Goal: Task Accomplishment & Management: Manage account settings

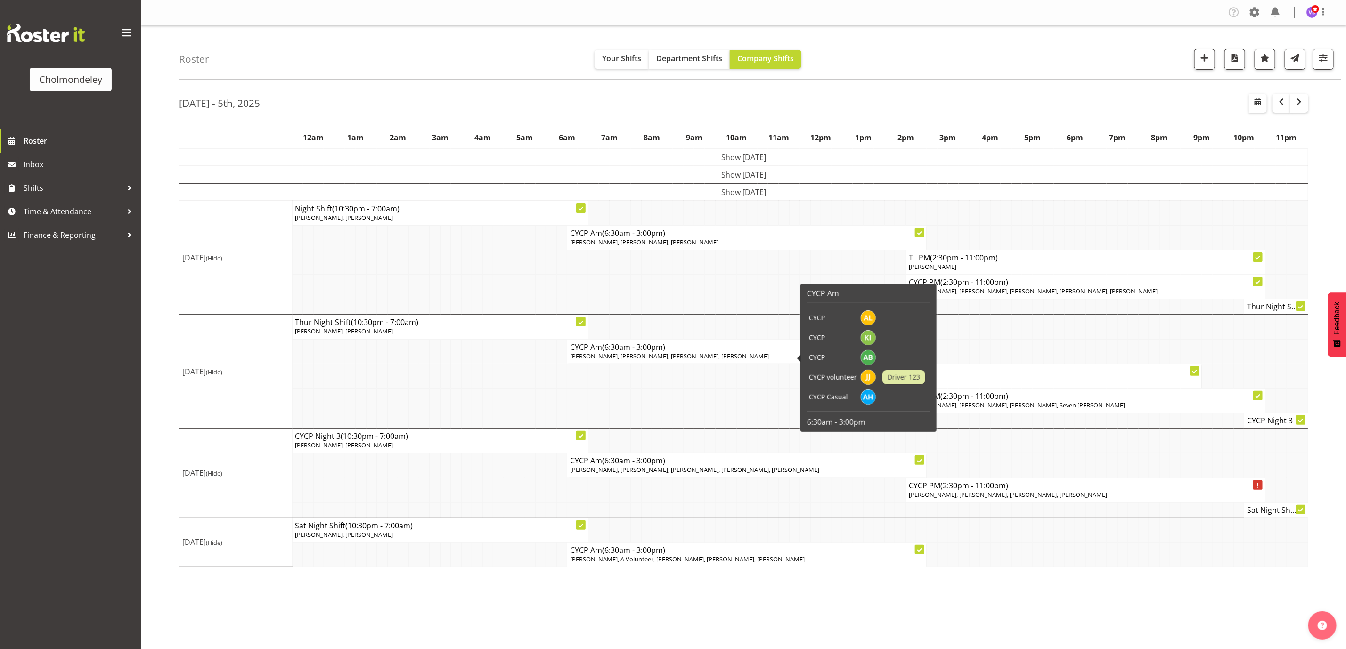
click at [757, 357] on span "[PERSON_NAME], [PERSON_NAME], [PERSON_NAME], [PERSON_NAME]" at bounding box center [669, 356] width 199 height 8
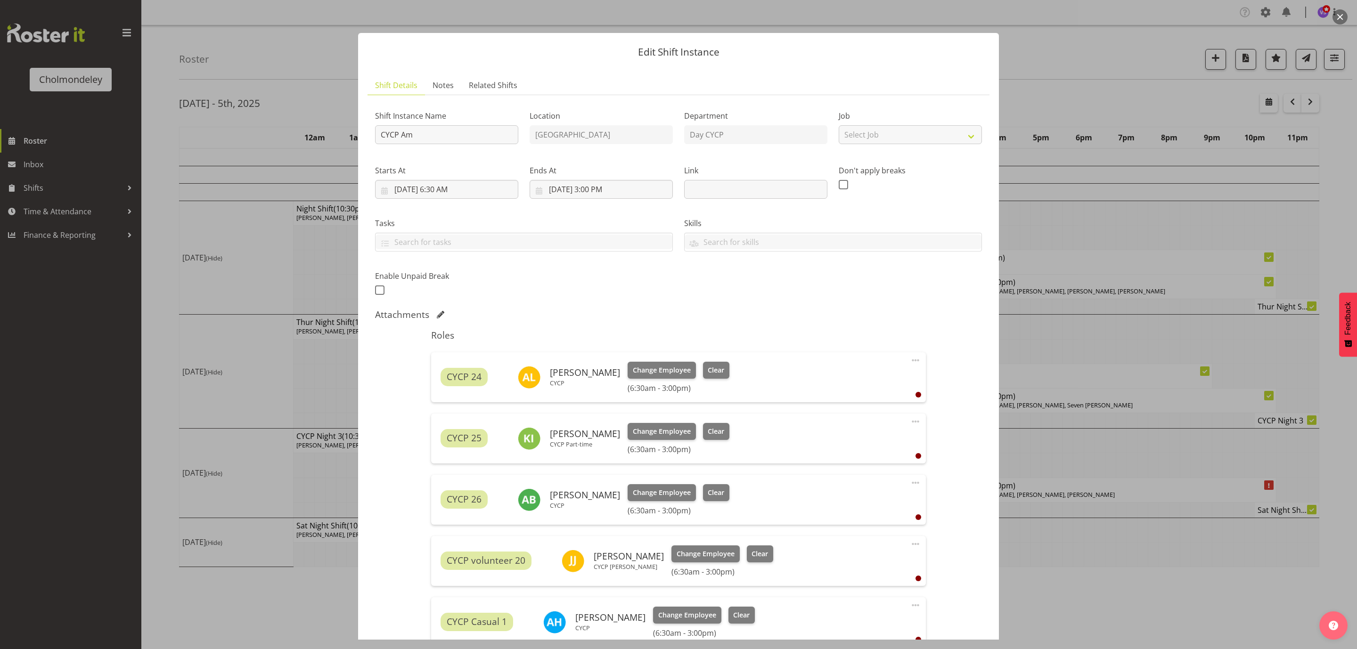
scroll to position [135, 0]
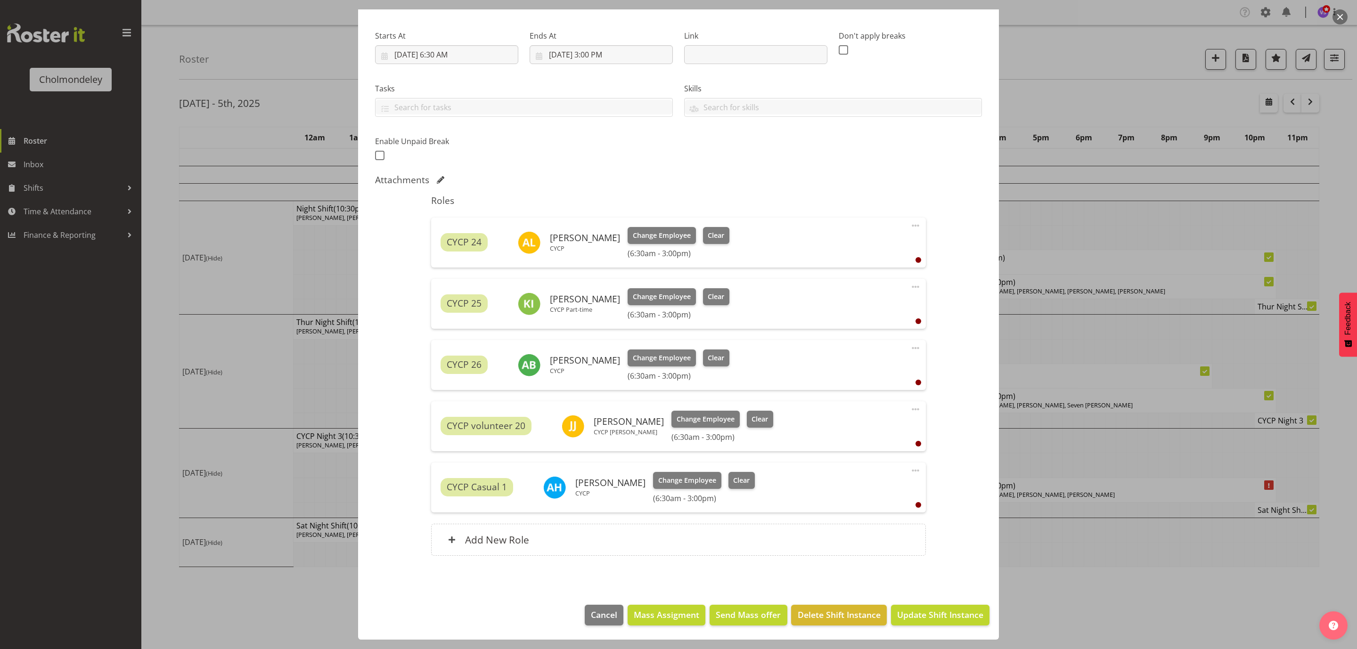
click at [910, 225] on span at bounding box center [915, 225] width 11 height 11
click at [854, 282] on link "Delete" at bounding box center [875, 280] width 90 height 17
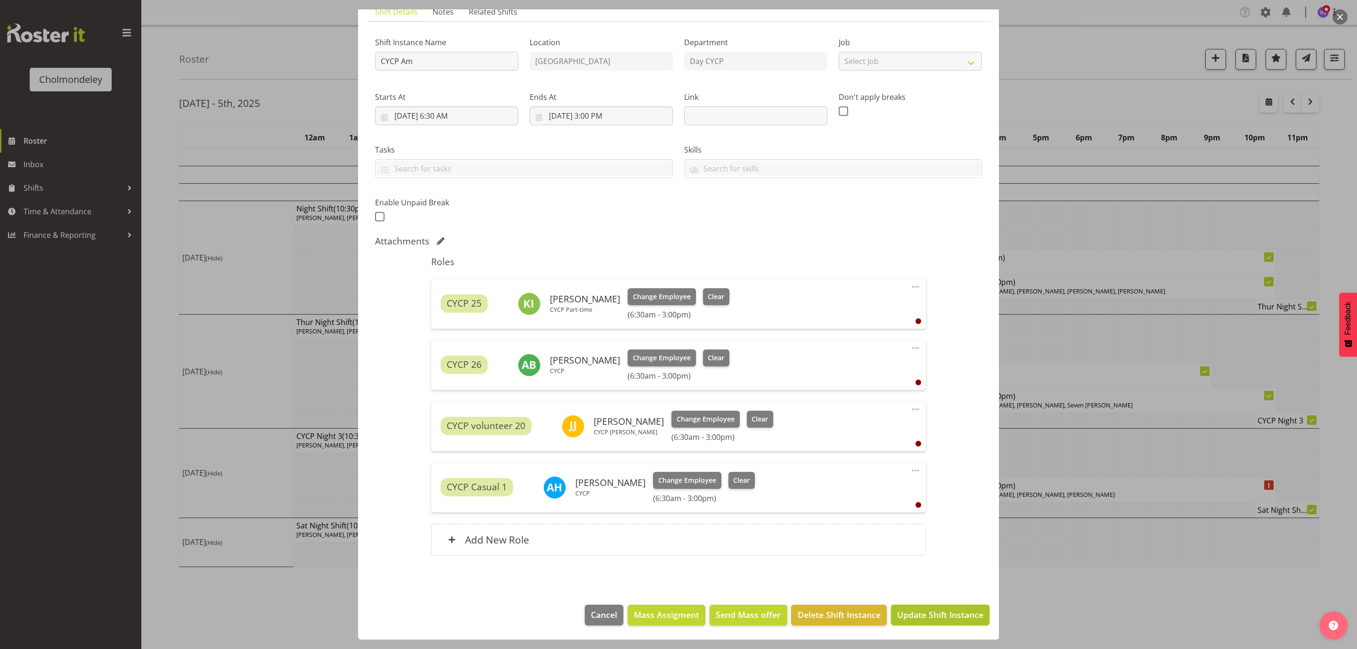
click at [942, 618] on span "Update Shift Instance" at bounding box center [940, 615] width 86 height 12
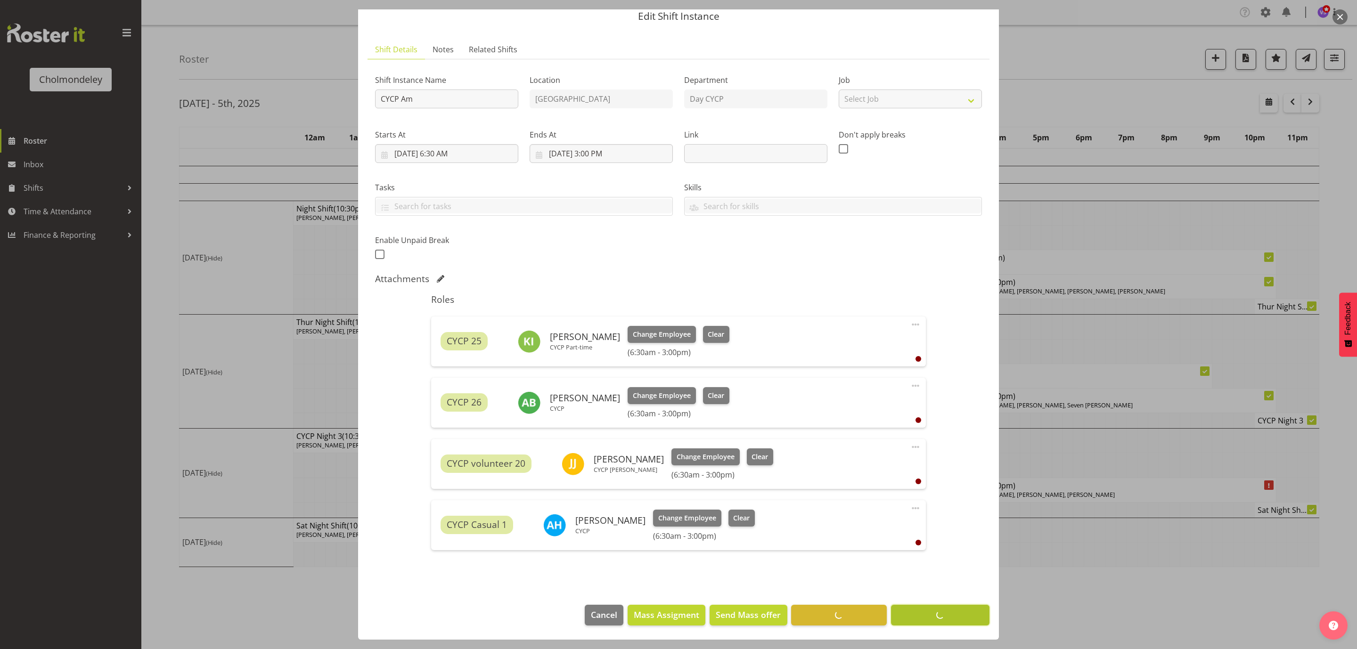
scroll to position [36, 0]
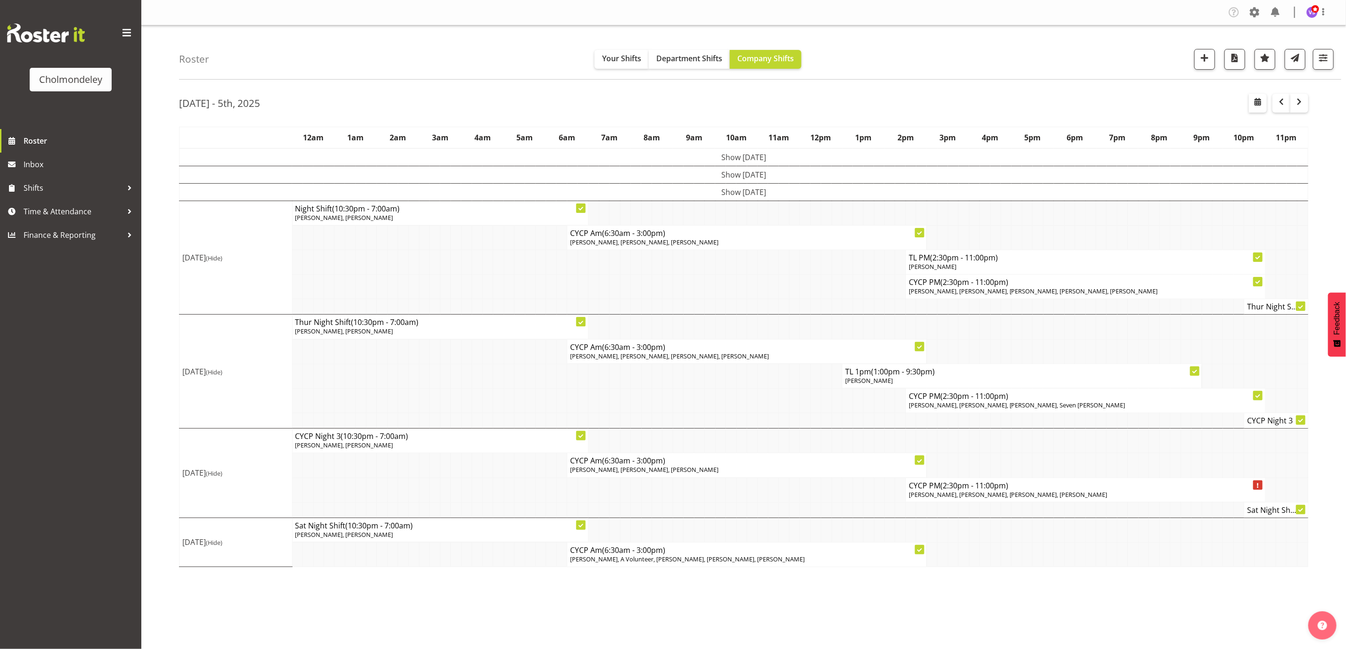
click at [781, 412] on td at bounding box center [784, 400] width 10 height 24
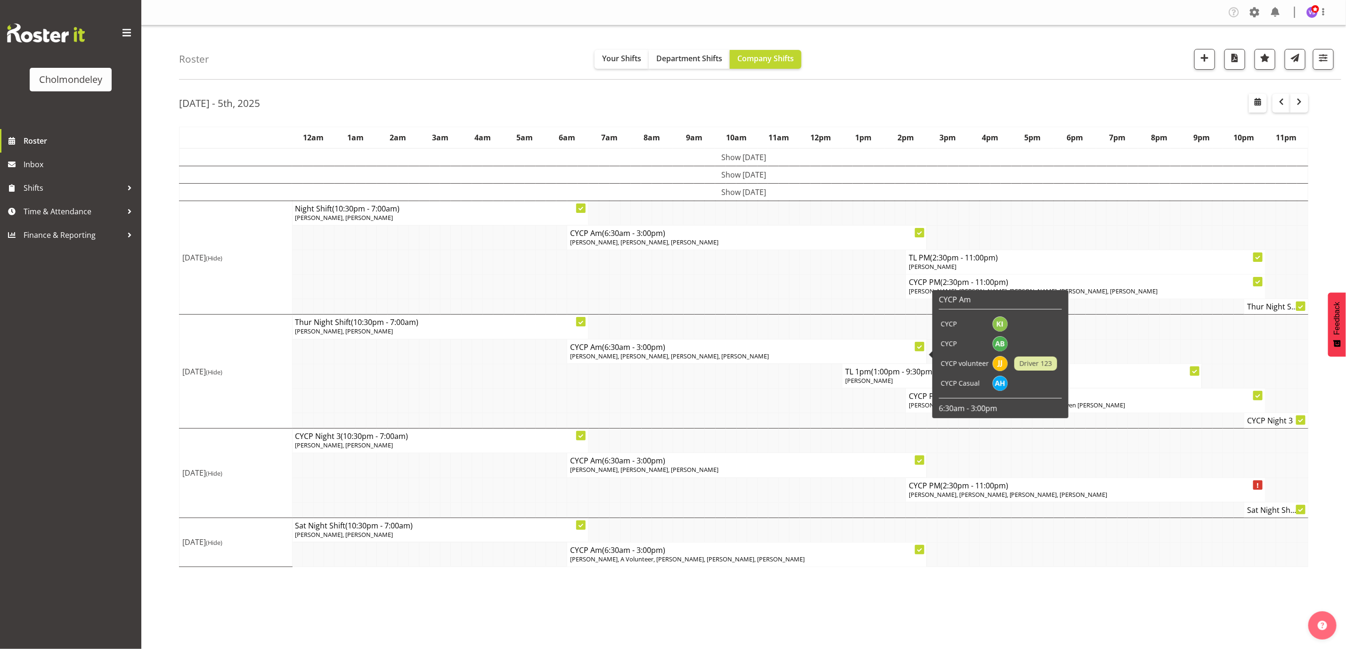
click at [742, 359] on p "[PERSON_NAME], [PERSON_NAME], [PERSON_NAME], [PERSON_NAME]" at bounding box center [746, 356] width 353 height 9
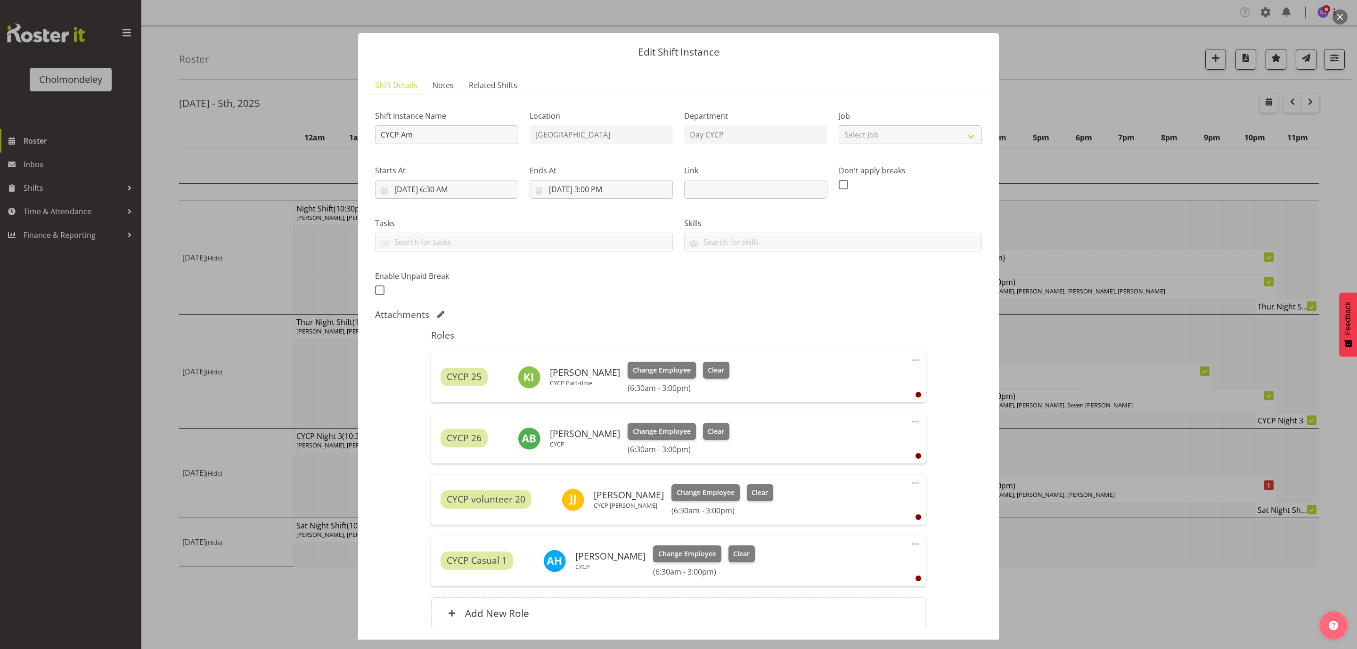
scroll to position [74, 0]
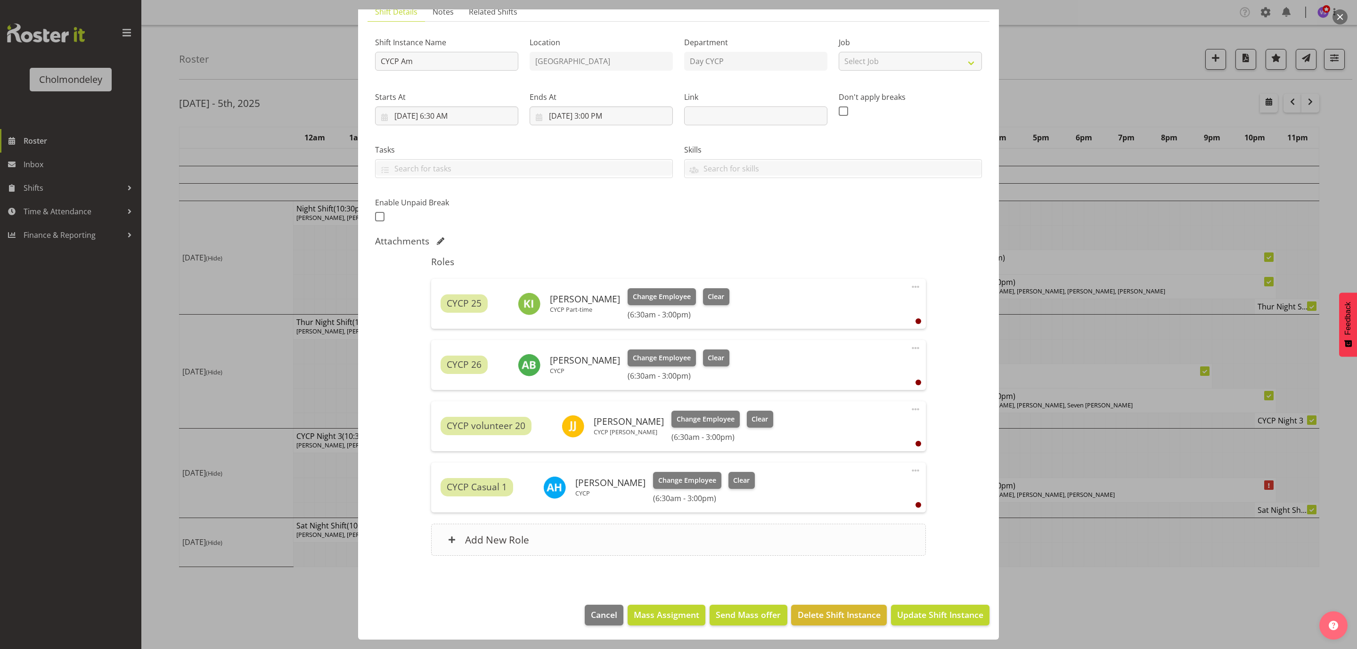
click at [511, 545] on h6 "Add New Role" at bounding box center [497, 540] width 64 height 12
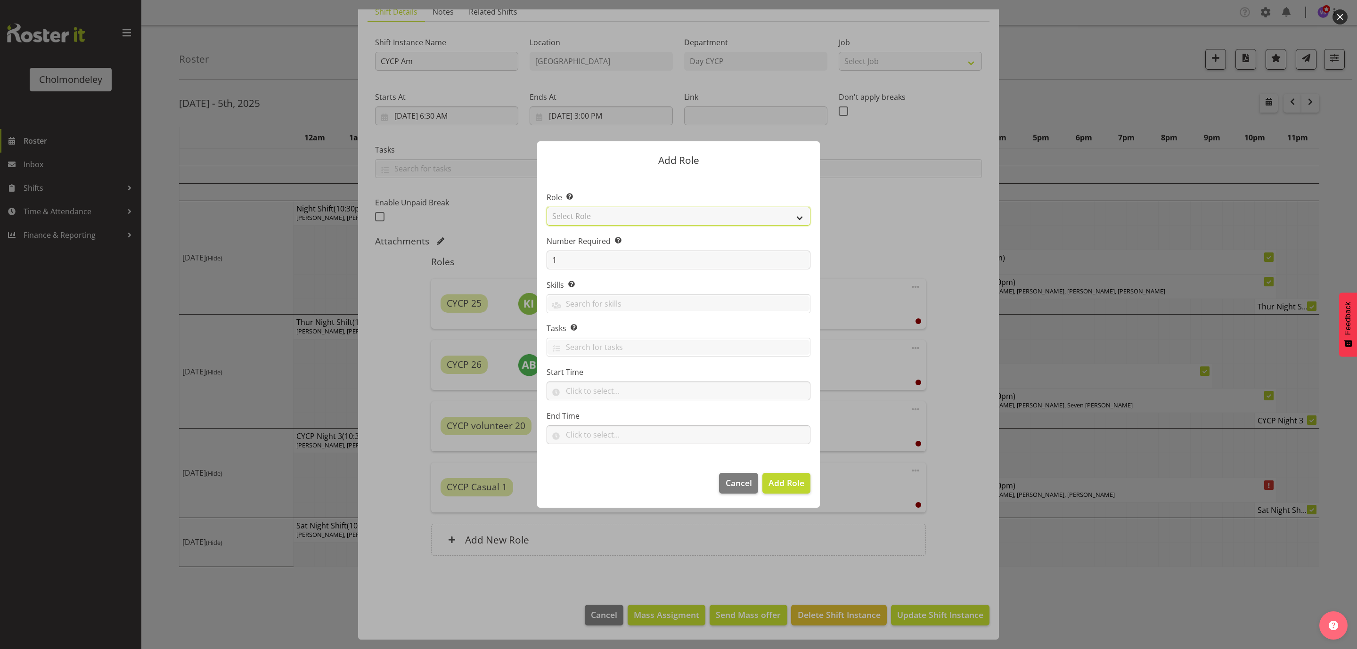
click at [794, 219] on select "Select Role Awhi Team CYCP CYCP Casual CYCP Part Time CYCP volunteer CYCP- Nigh…" at bounding box center [678, 216] width 264 height 19
click at [951, 364] on div at bounding box center [678, 324] width 1357 height 649
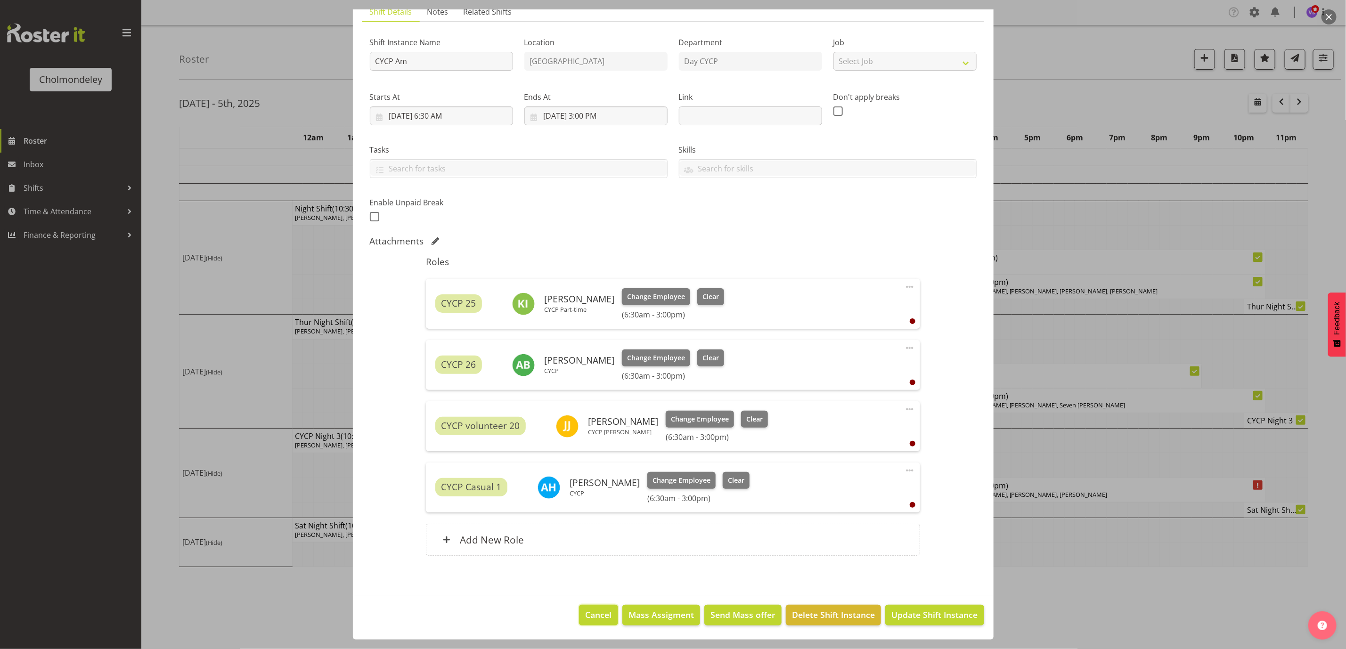
click at [588, 616] on span "Cancel" at bounding box center [598, 615] width 26 height 12
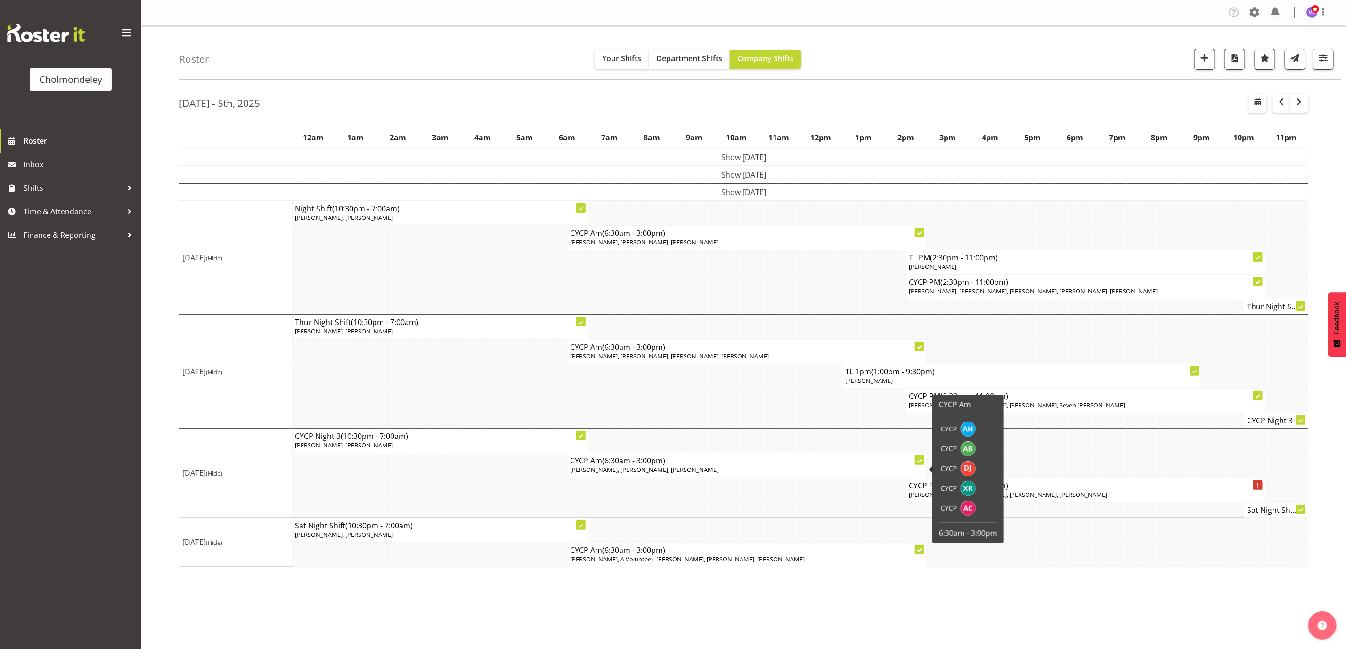
click at [633, 466] on span "(6:30am - 3:00pm)" at bounding box center [633, 460] width 63 height 10
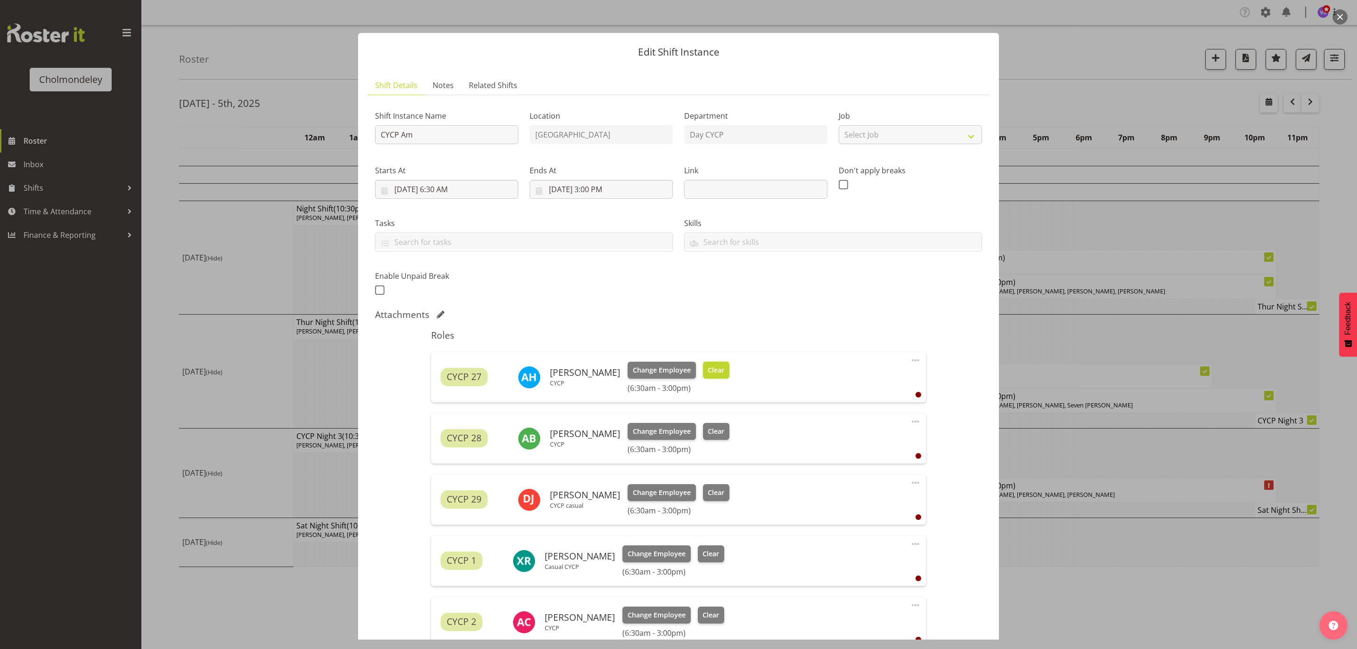
click at [713, 372] on span "Clear" at bounding box center [715, 370] width 16 height 10
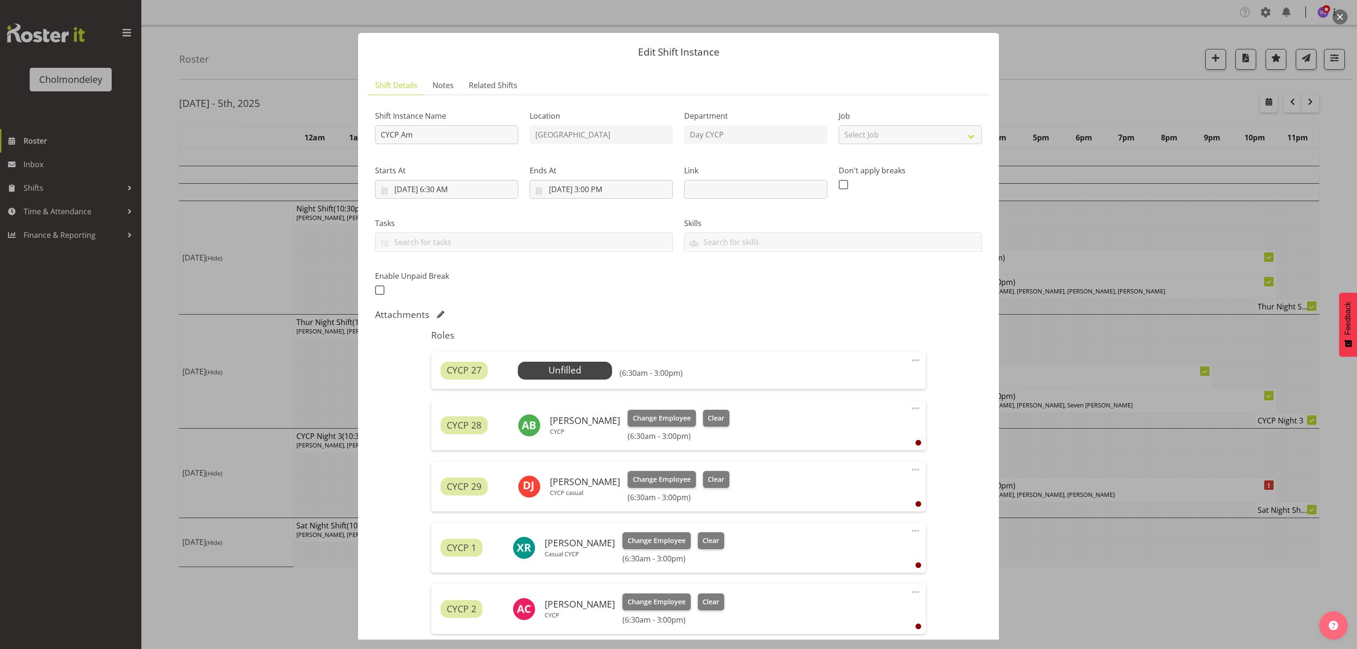
scroll to position [122, 0]
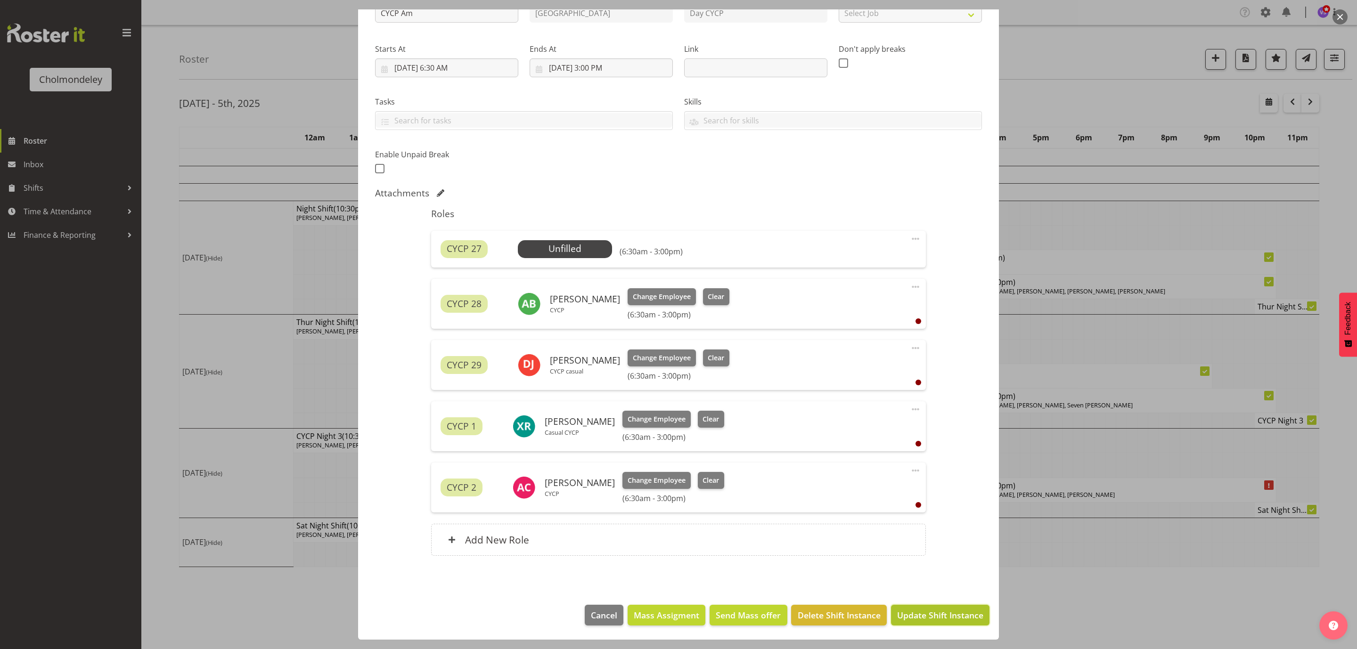
click at [932, 619] on span "Update Shift Instance" at bounding box center [940, 615] width 86 height 12
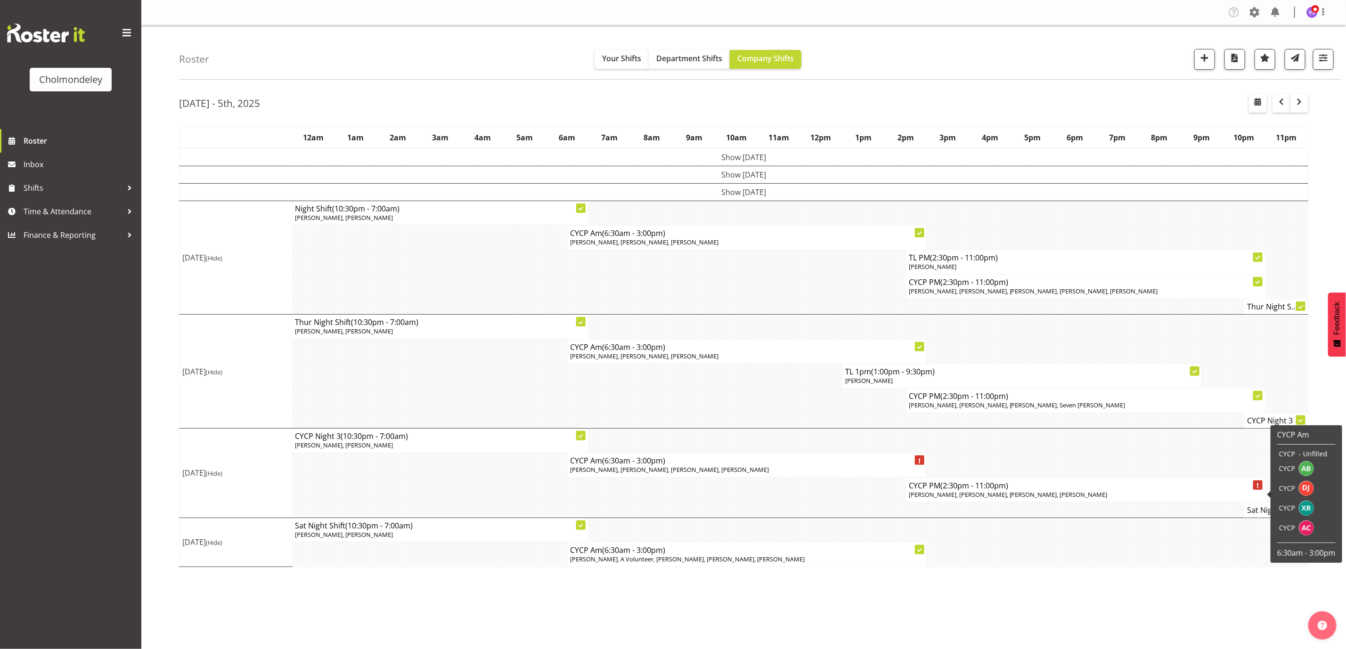
click at [952, 497] on span "[PERSON_NAME], [PERSON_NAME], [PERSON_NAME], [PERSON_NAME]" at bounding box center [1008, 494] width 199 height 8
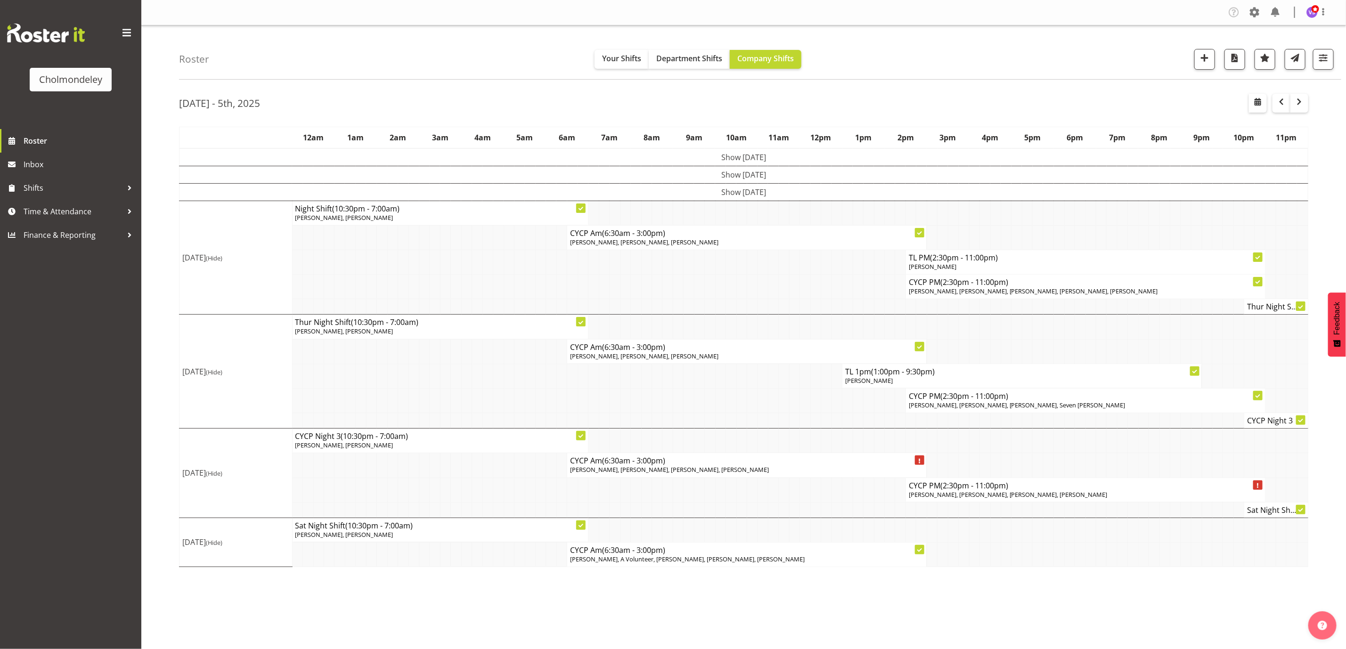
click at [992, 491] on span "(2:30pm - 11:00pm)" at bounding box center [974, 485] width 68 height 10
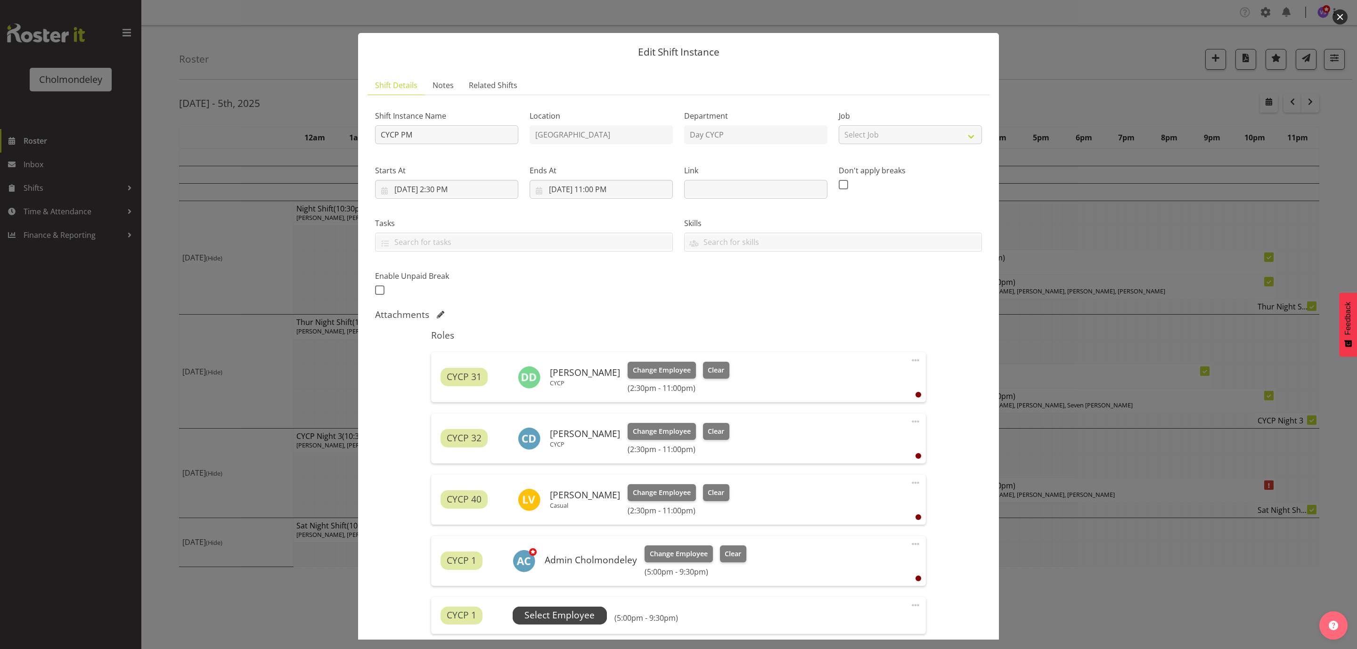
click at [536, 616] on span "Select Employee" at bounding box center [559, 616] width 70 height 14
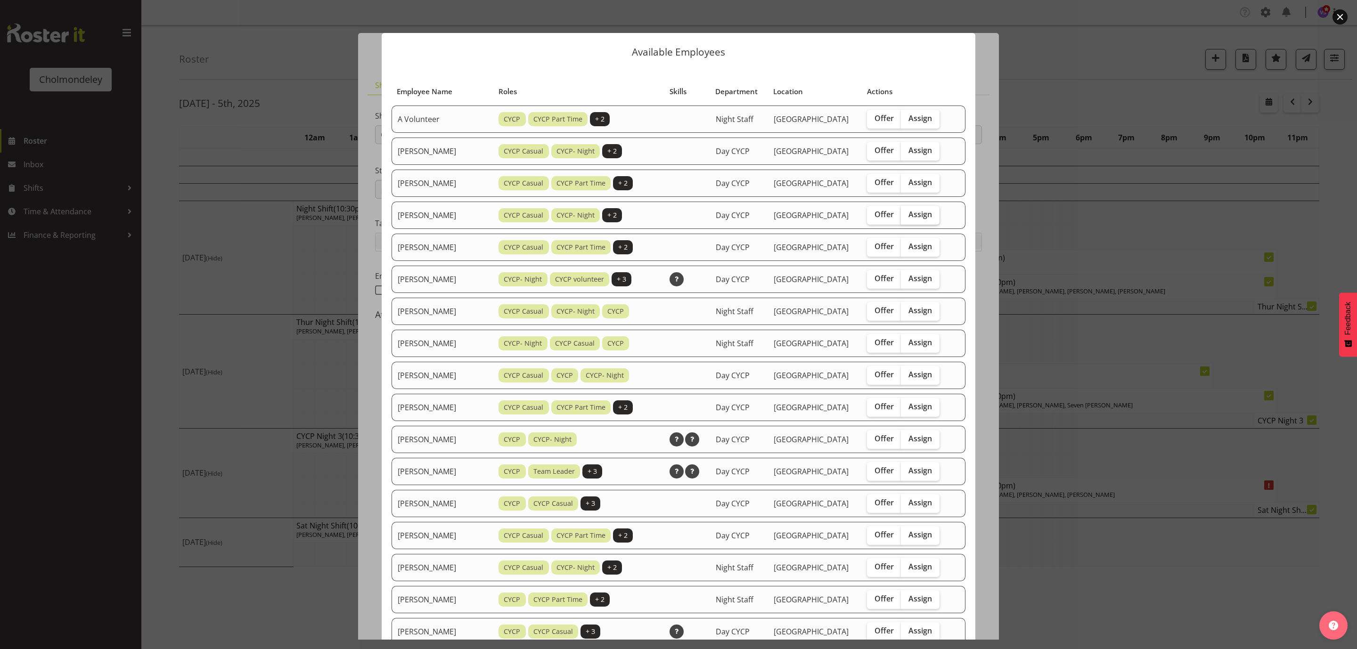
click at [917, 214] on span "Assign" at bounding box center [920, 214] width 24 height 9
click at [907, 214] on input "Assign" at bounding box center [904, 214] width 6 height 6
checkbox input "true"
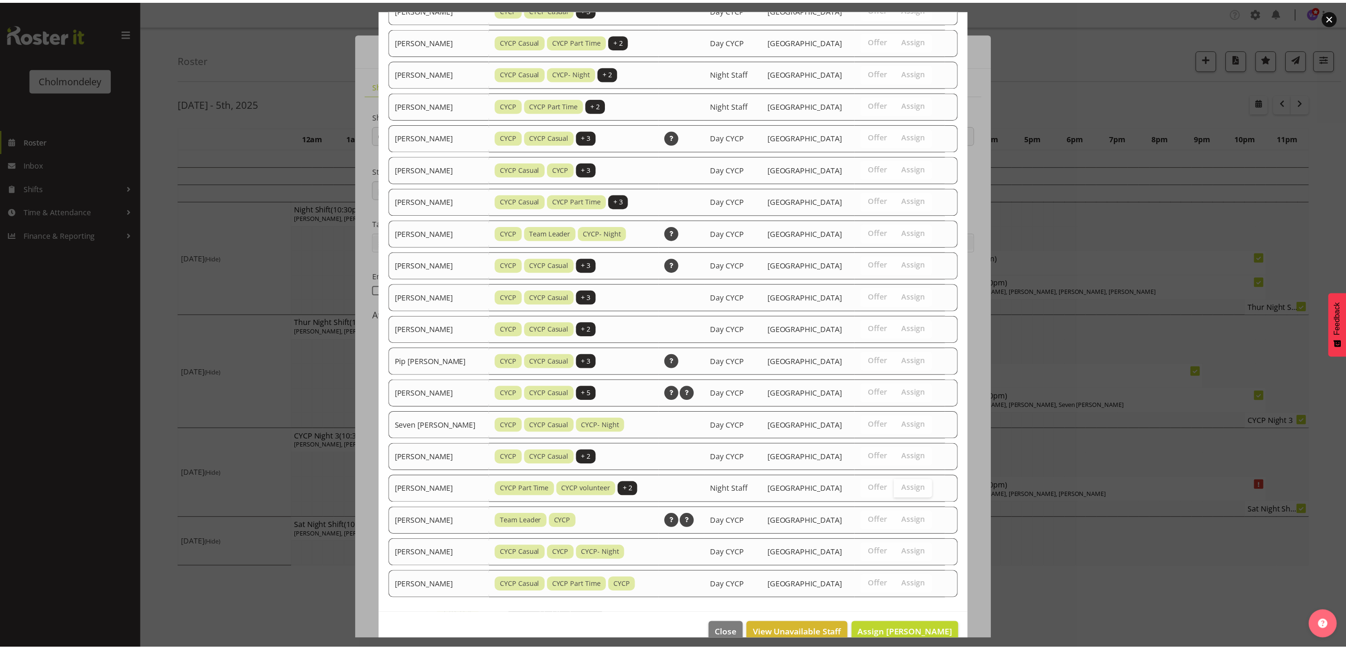
scroll to position [512, 0]
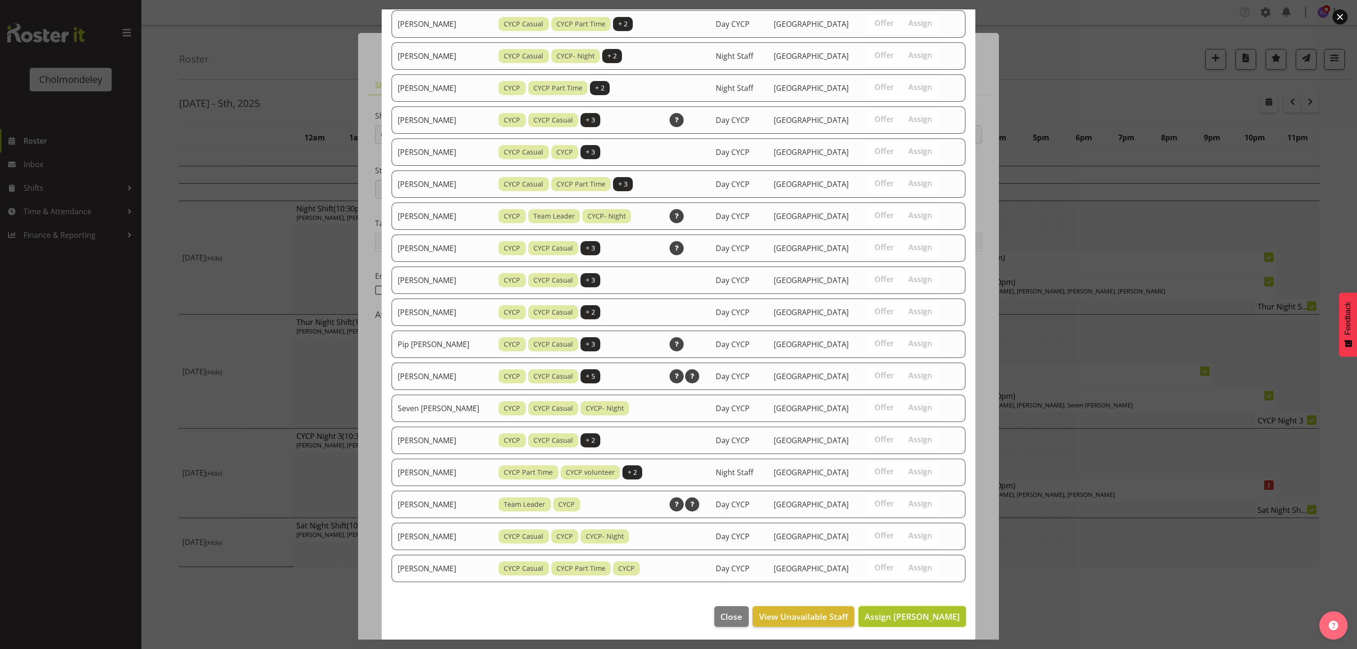
click at [930, 618] on span "Assign [PERSON_NAME]" at bounding box center [911, 616] width 95 height 11
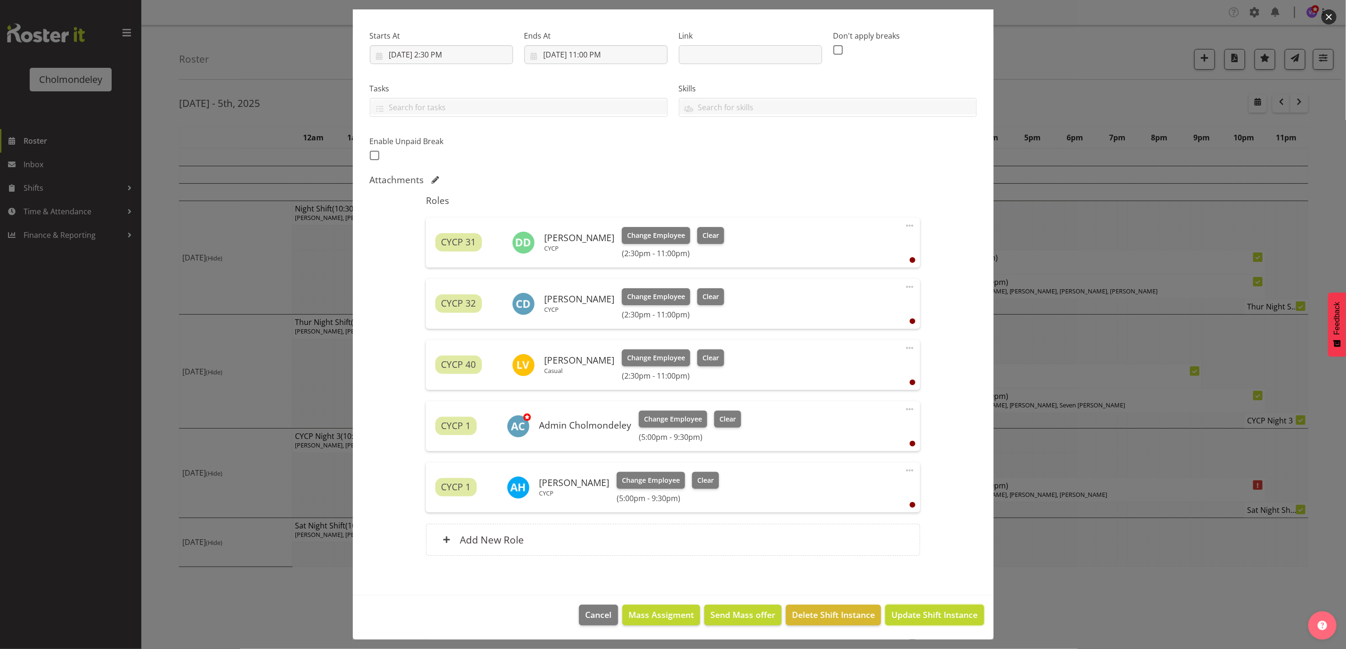
click at [936, 614] on span "Update Shift Instance" at bounding box center [934, 615] width 86 height 12
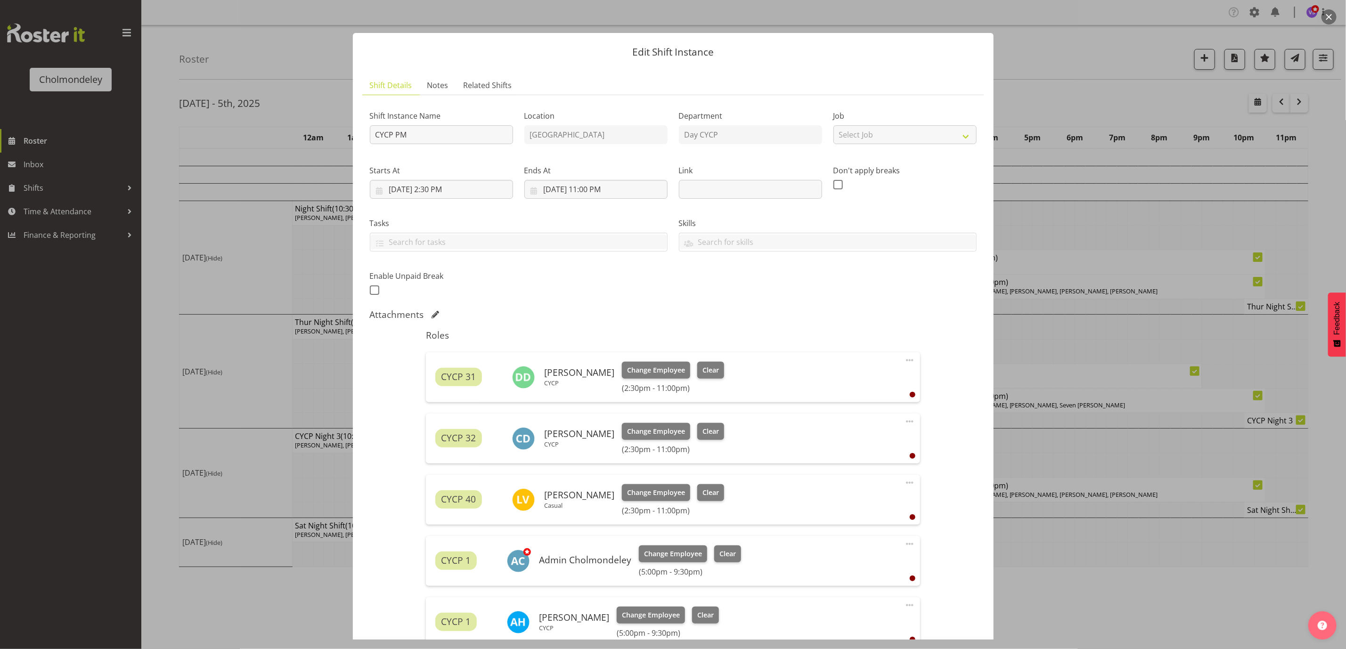
scroll to position [135, 0]
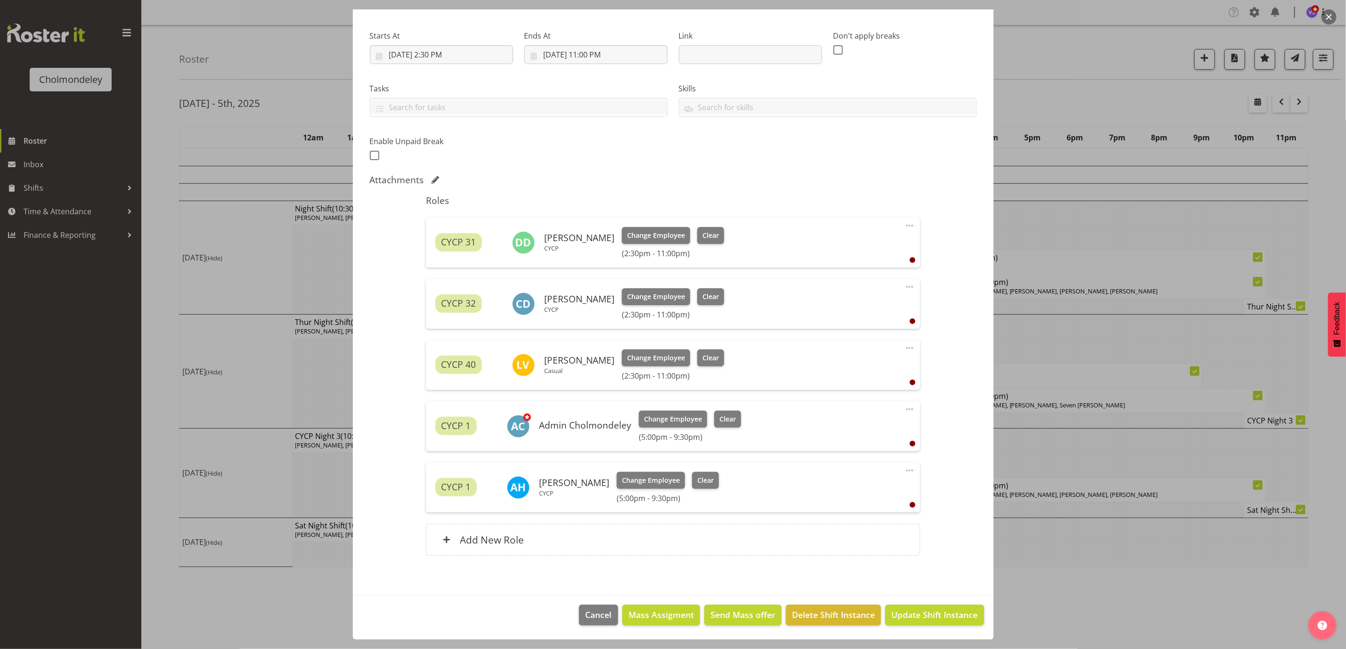
click at [904, 471] on span at bounding box center [909, 470] width 11 height 11
click at [850, 492] on link "Edit" at bounding box center [870, 491] width 90 height 17
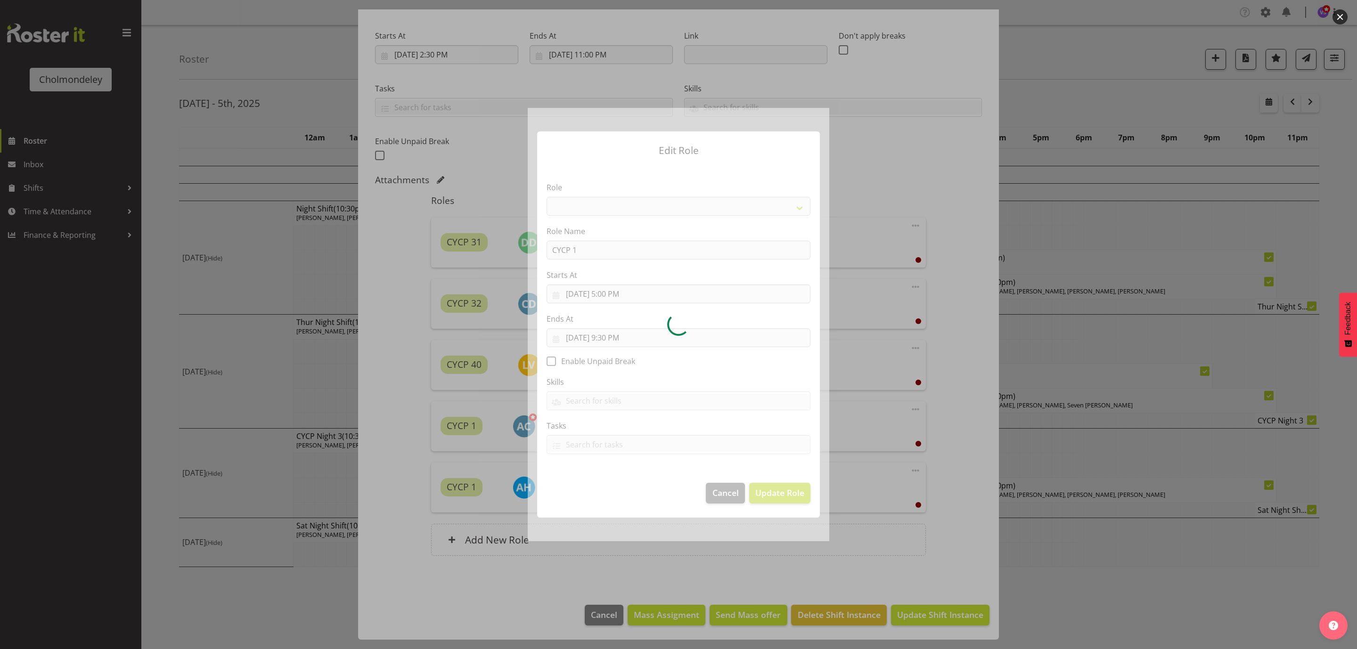
select select "206"
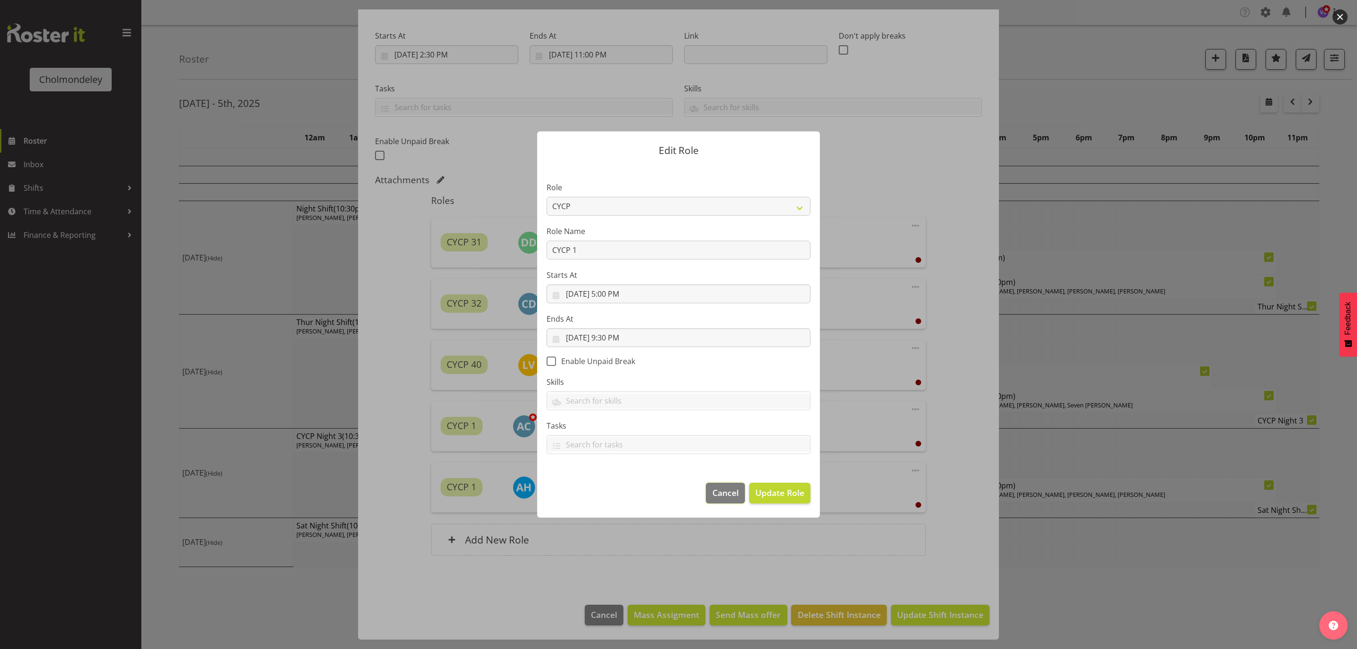
click at [728, 496] on span "Cancel" at bounding box center [725, 493] width 26 height 12
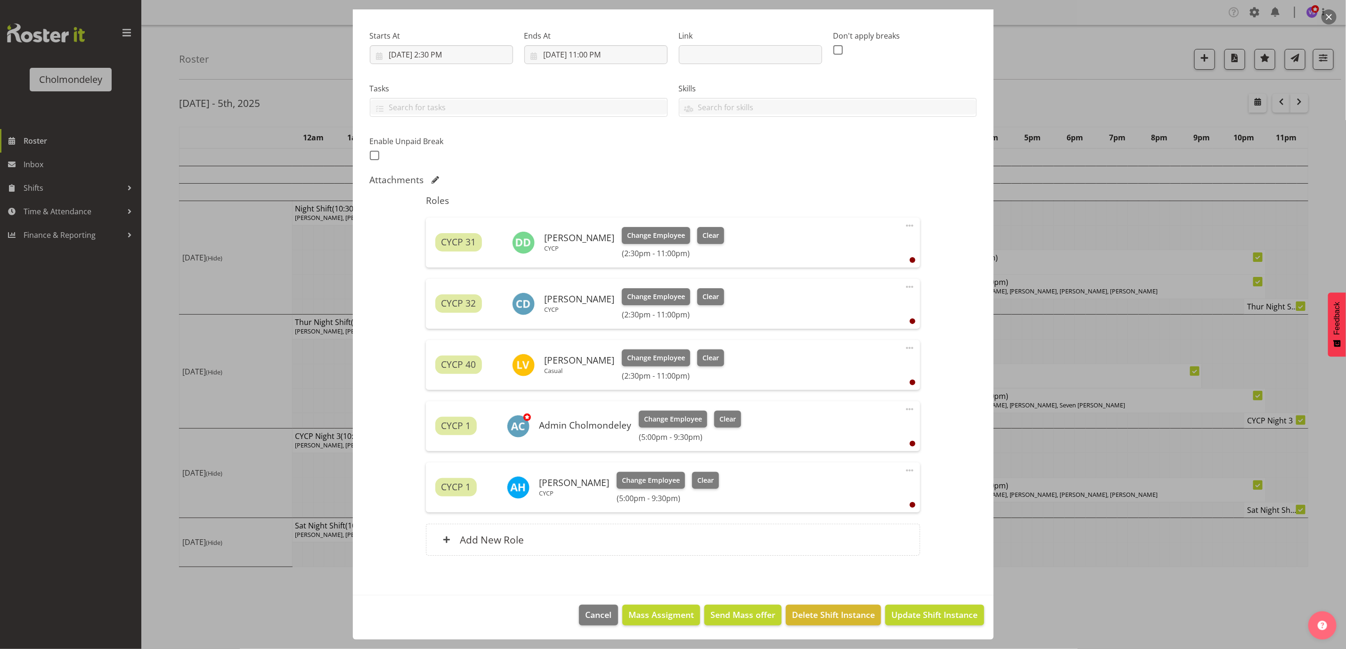
click at [904, 471] on span at bounding box center [909, 470] width 11 height 11
click at [826, 496] on link "Edit" at bounding box center [870, 491] width 90 height 17
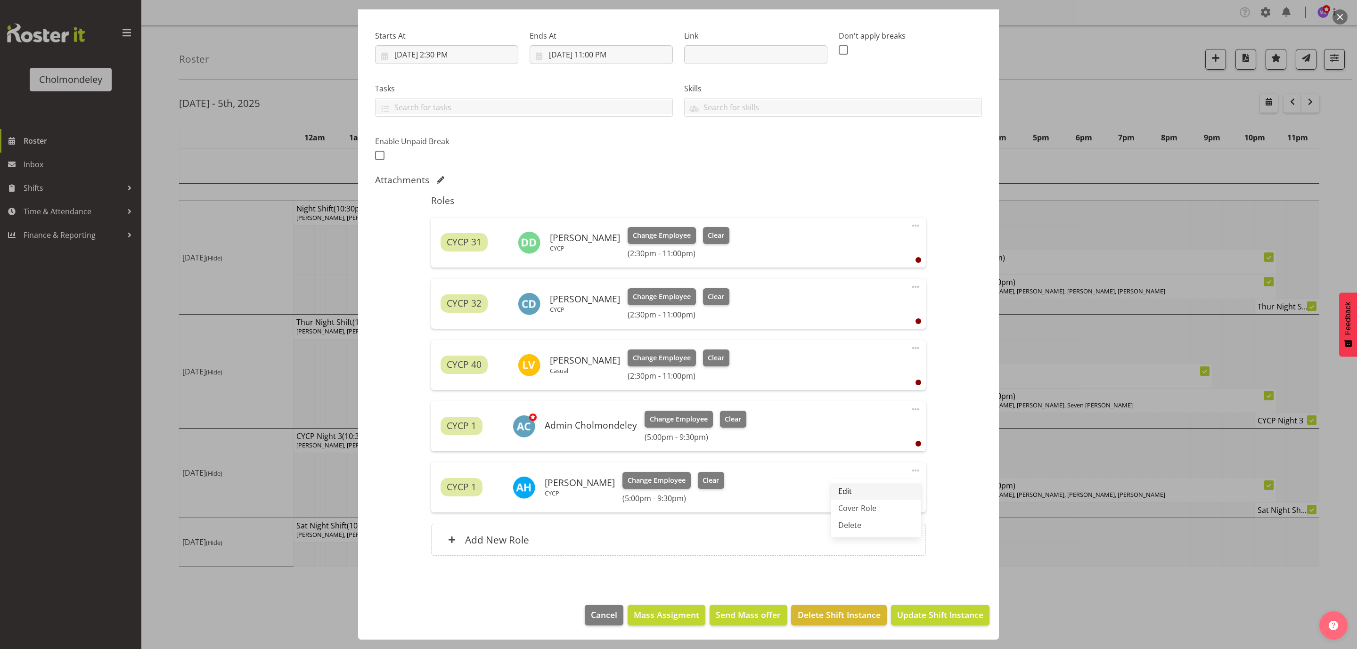
select select "9"
select select "2025"
select select "17"
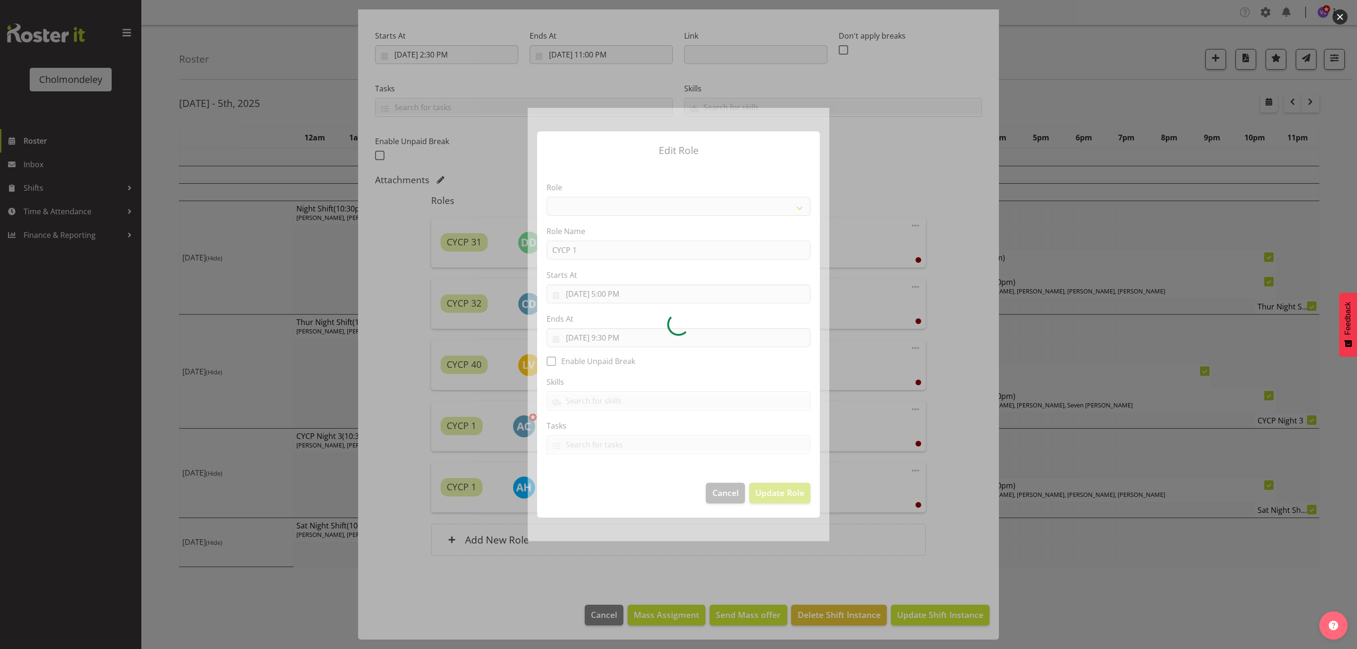
click at [617, 297] on div at bounding box center [678, 324] width 301 height 433
select select "206"
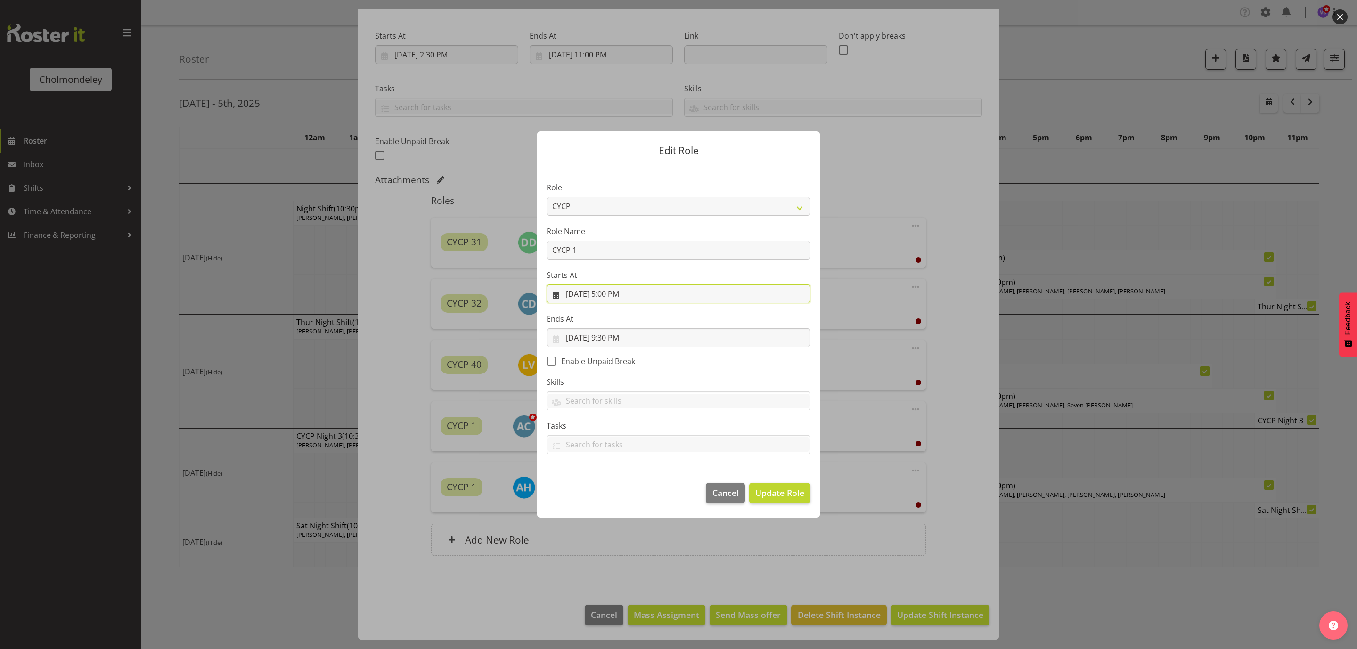
click at [617, 294] on input "[DATE] 5:00 PM" at bounding box center [678, 294] width 264 height 19
click at [614, 492] on select "00 01 02 03 04 05 06 07 08 09 10 11 12 13 14 15 16 17 18 19 20 21 22 23" at bounding box center [621, 494] width 21 height 19
select select "13"
click at [611, 485] on select "00 01 02 03 04 05 06 07 08 09 10 11 12 13 14 15 16 17 18 19 20 21 22 23" at bounding box center [621, 494] width 21 height 19
type input "[DATE] 1:00 PM"
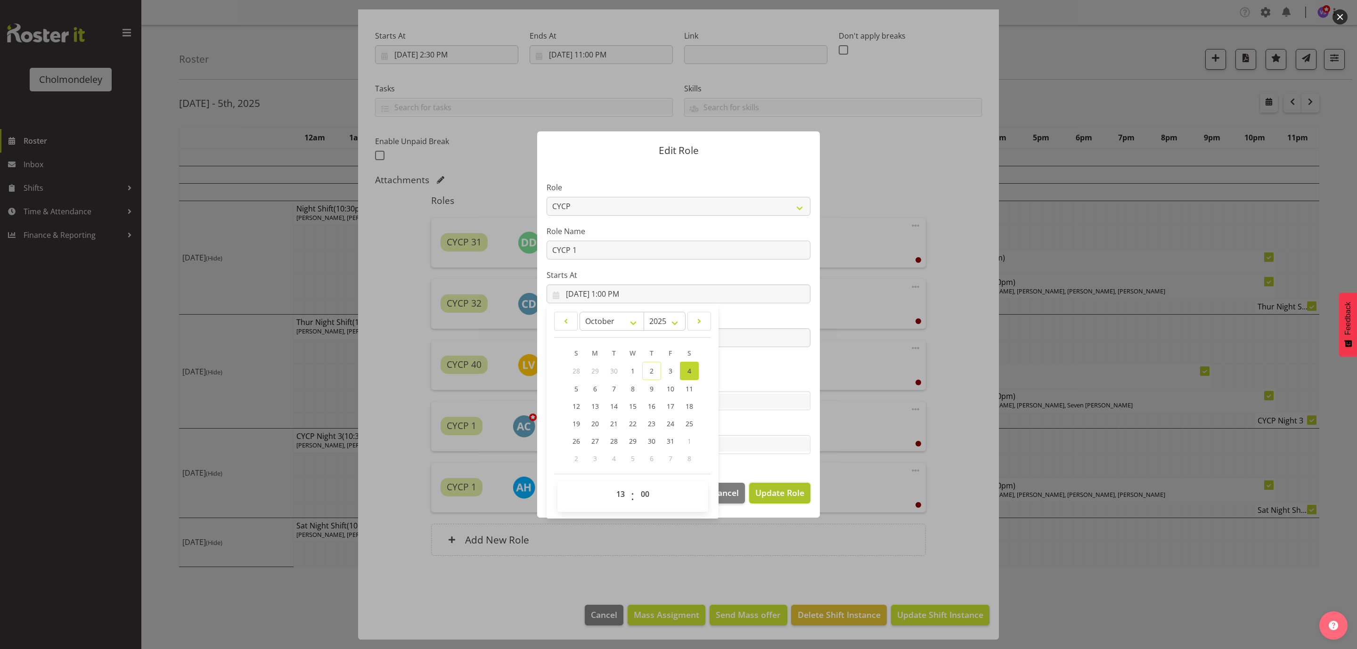
click at [800, 493] on span "Update Role" at bounding box center [779, 493] width 49 height 12
select select
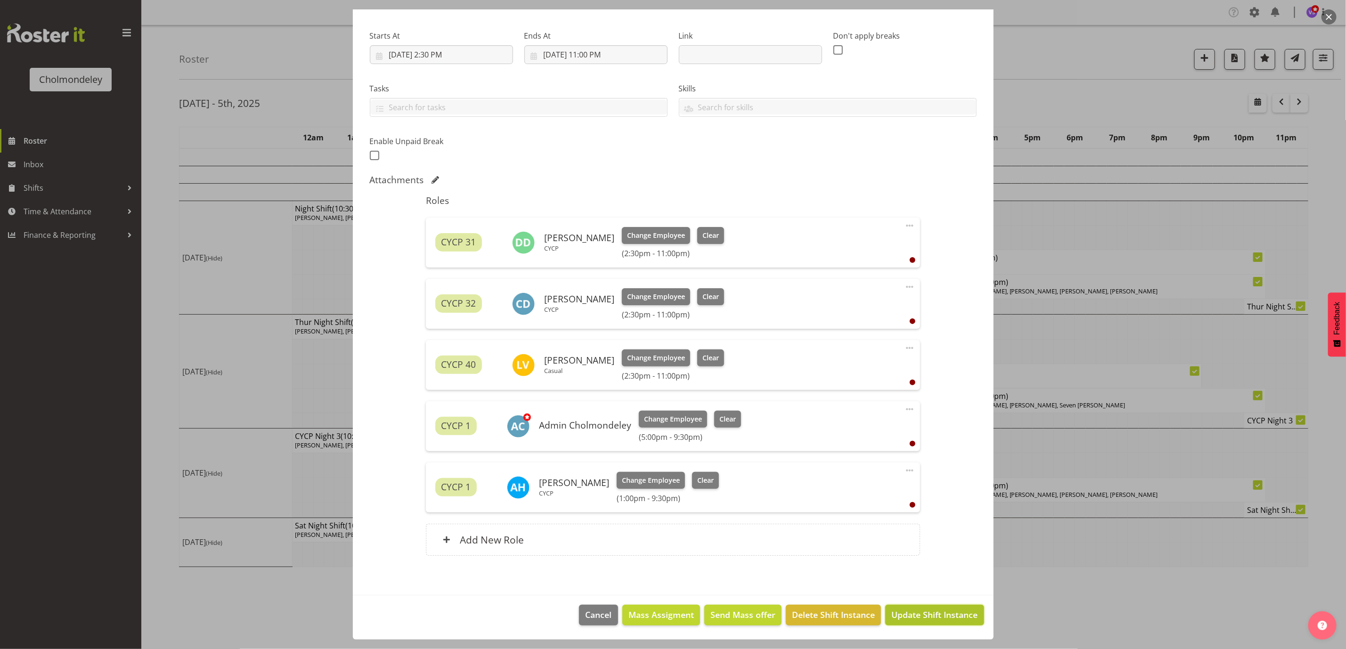
click at [937, 616] on span "Update Shift Instance" at bounding box center [934, 615] width 86 height 12
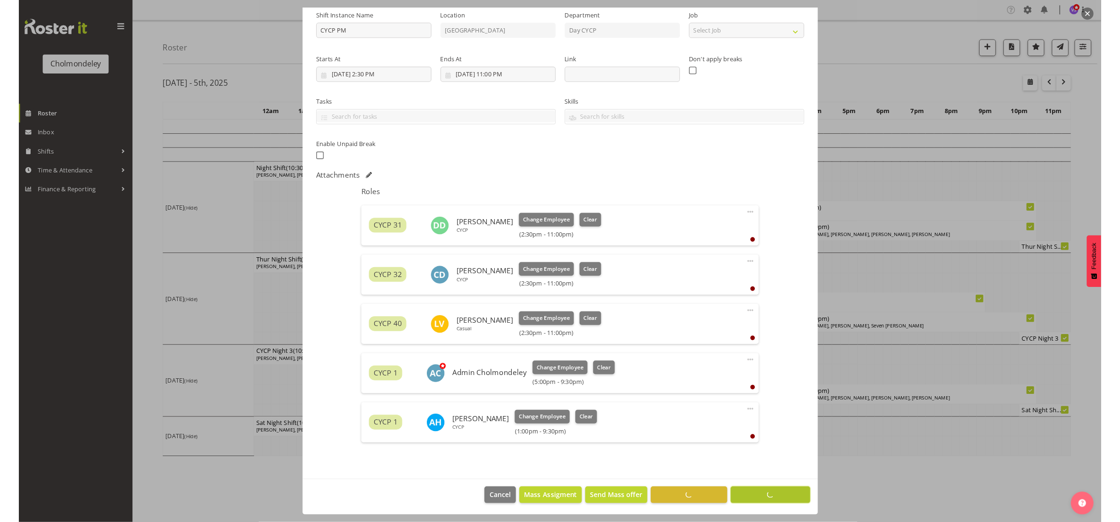
scroll to position [98, 0]
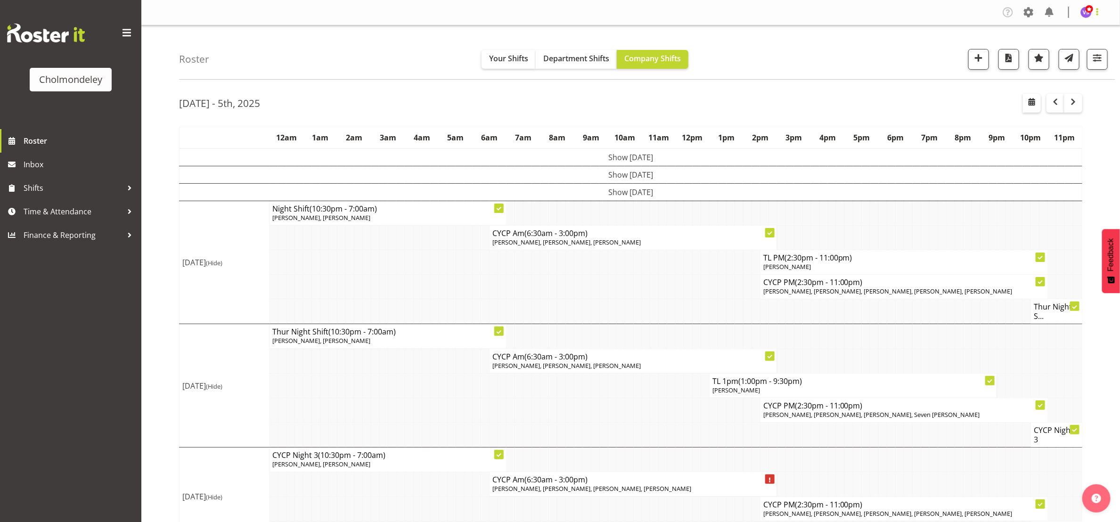
drag, startPoint x: 249, startPoint y: 40, endPoint x: 1098, endPoint y: 8, distance: 850.4
click at [1098, 8] on span at bounding box center [1096, 11] width 11 height 11
click at [1073, 49] on link "Log Out" at bounding box center [1057, 49] width 90 height 17
